Goal: Task Accomplishment & Management: Complete application form

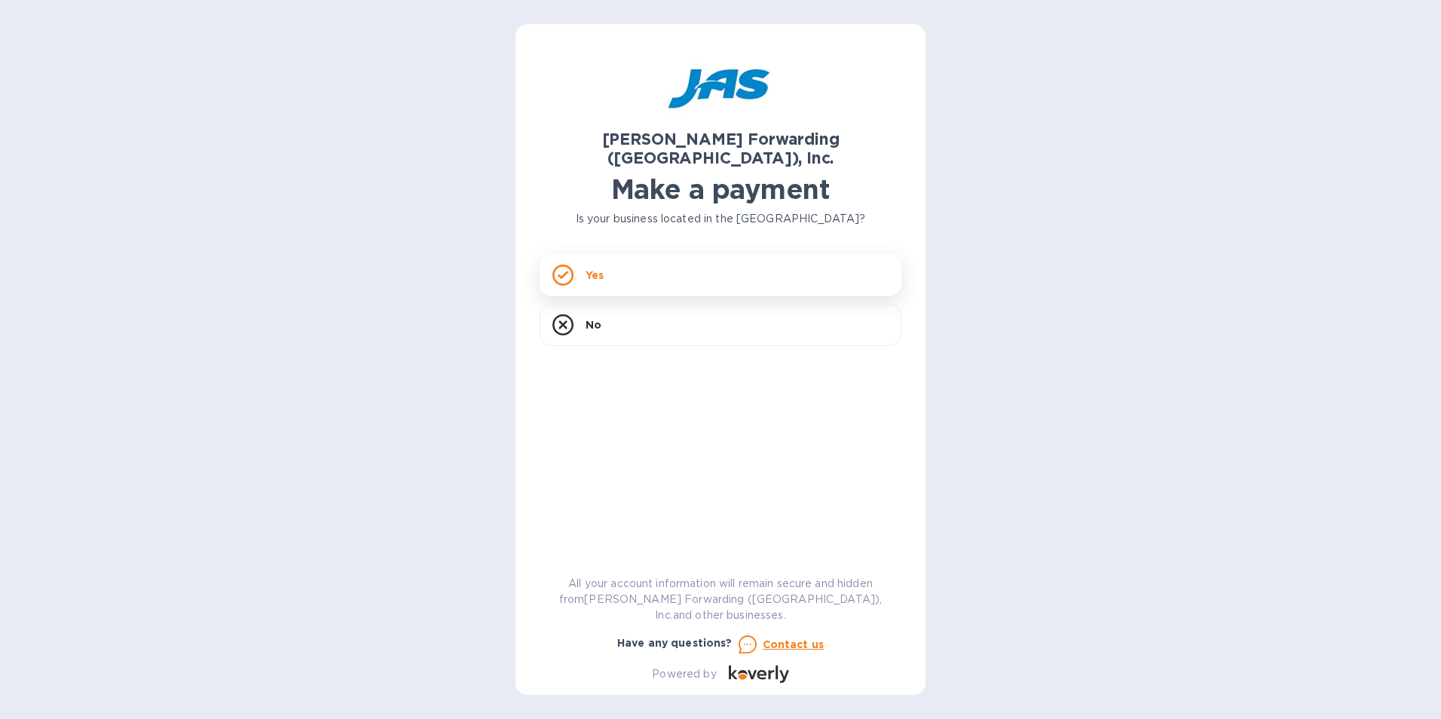
click at [564, 264] on icon at bounding box center [562, 274] width 21 height 21
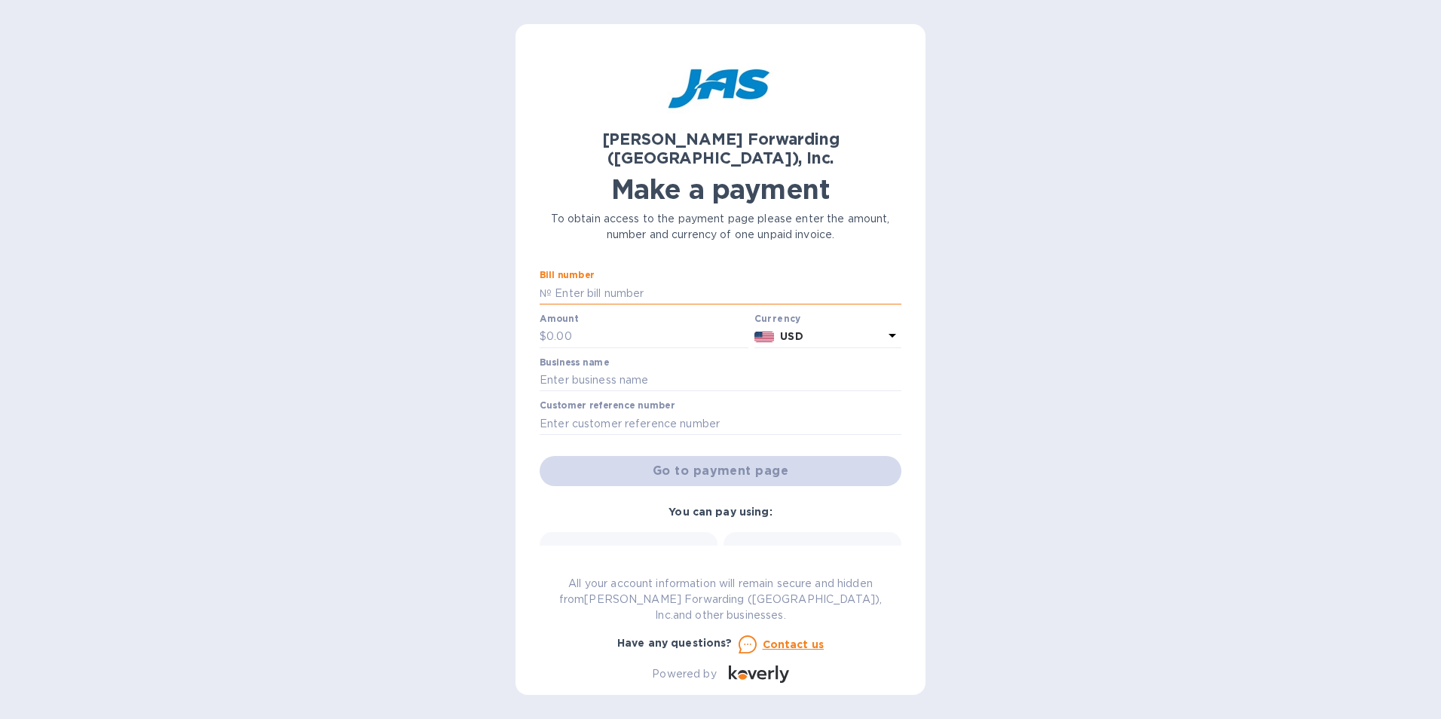
click at [644, 282] on input "text" at bounding box center [727, 293] width 350 height 23
drag, startPoint x: 632, startPoint y: 270, endPoint x: 555, endPoint y: 277, distance: 77.9
click at [555, 282] on input "C5903265763" at bounding box center [727, 293] width 350 height 23
type input "ATL503349303"
drag, startPoint x: 573, startPoint y: 316, endPoint x: 551, endPoint y: 317, distance: 22.6
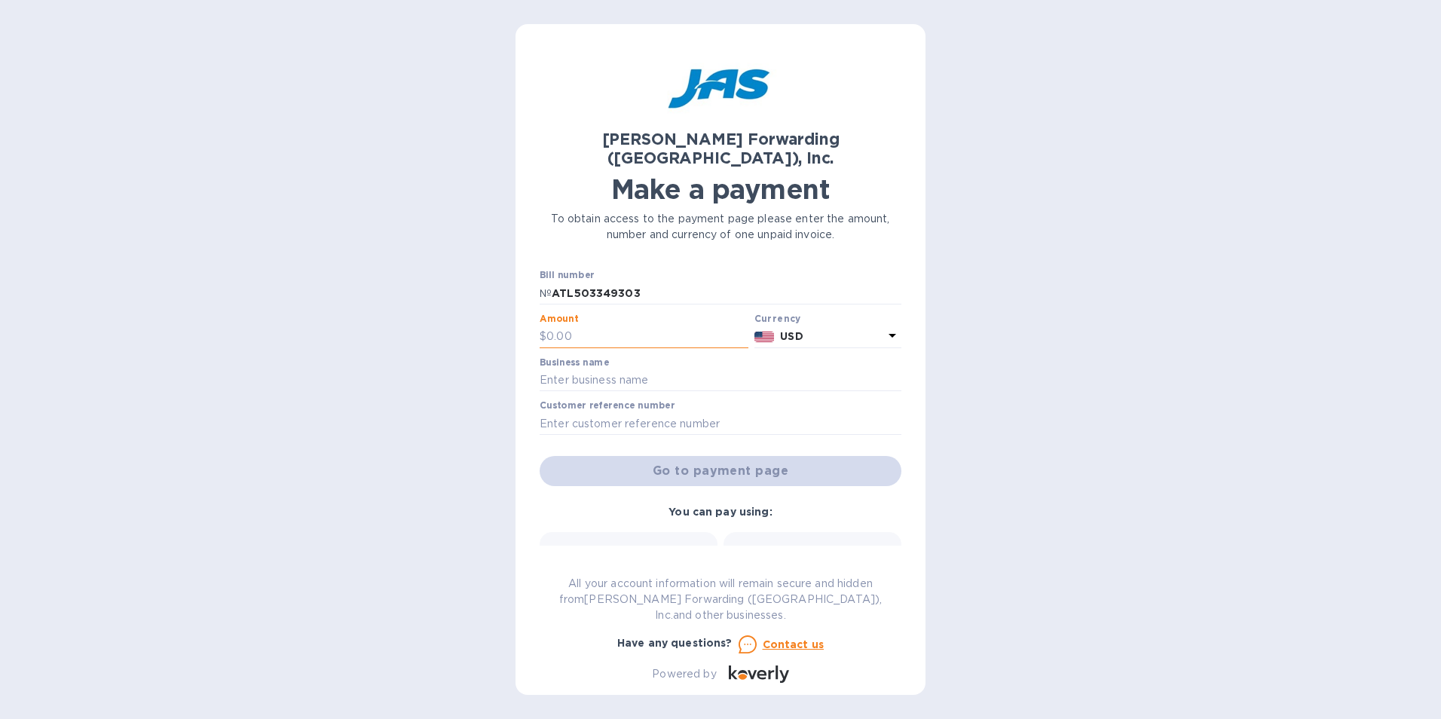
click at [551, 326] on input "text" at bounding box center [647, 337] width 202 height 23
type input "807.61"
click at [589, 369] on input "text" at bounding box center [721, 380] width 362 height 23
type input "Art Partners LLC"
type input "BINARTATL Master [PERSON_NAME] - 6676055"
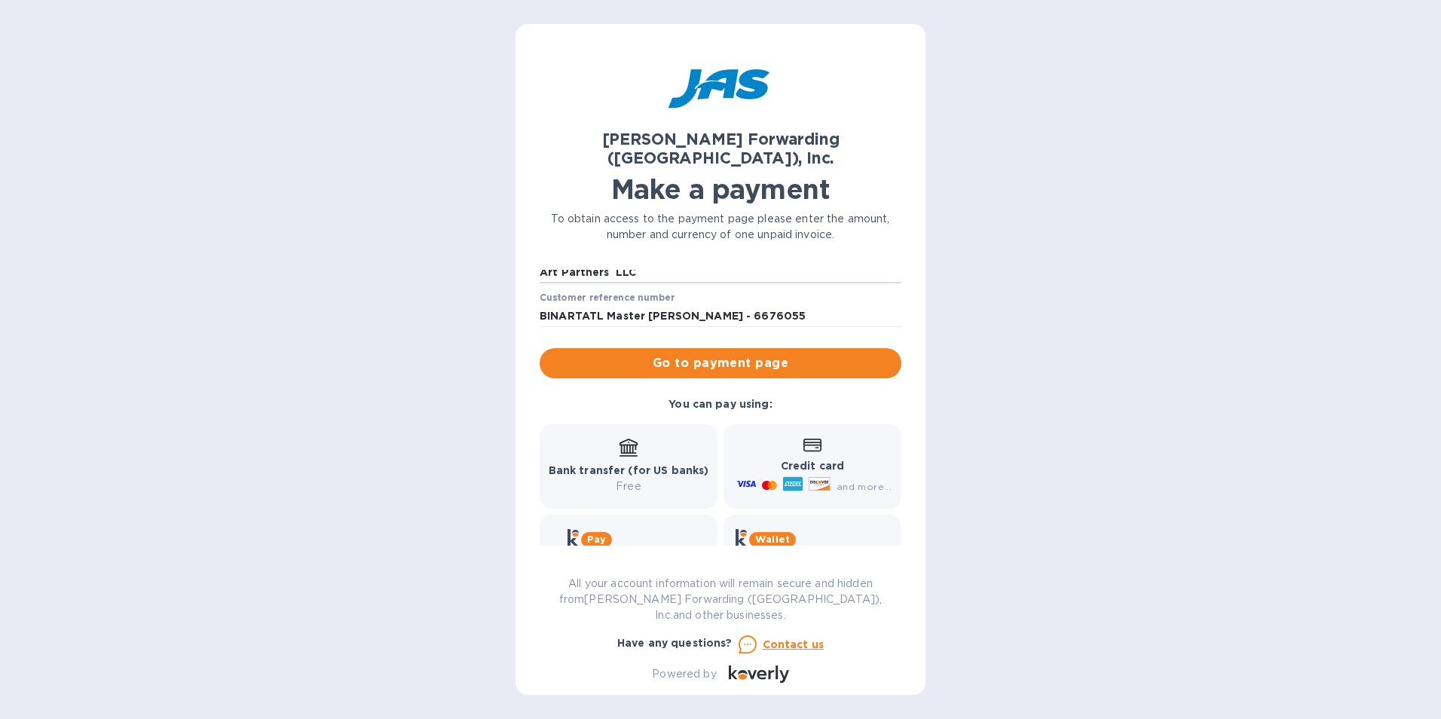
scroll to position [136, 0]
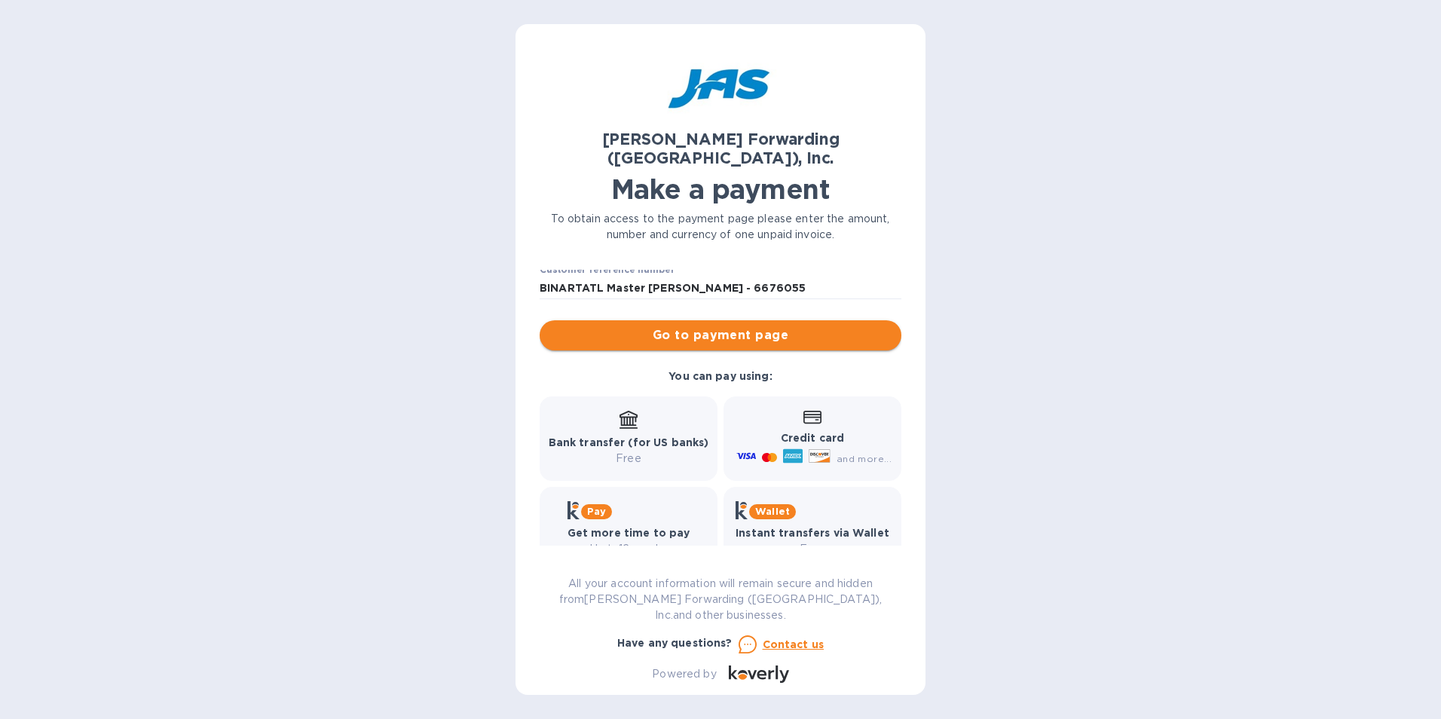
click at [732, 326] on span "Go to payment page" at bounding box center [721, 335] width 338 height 18
